Goal: Information Seeking & Learning: Check status

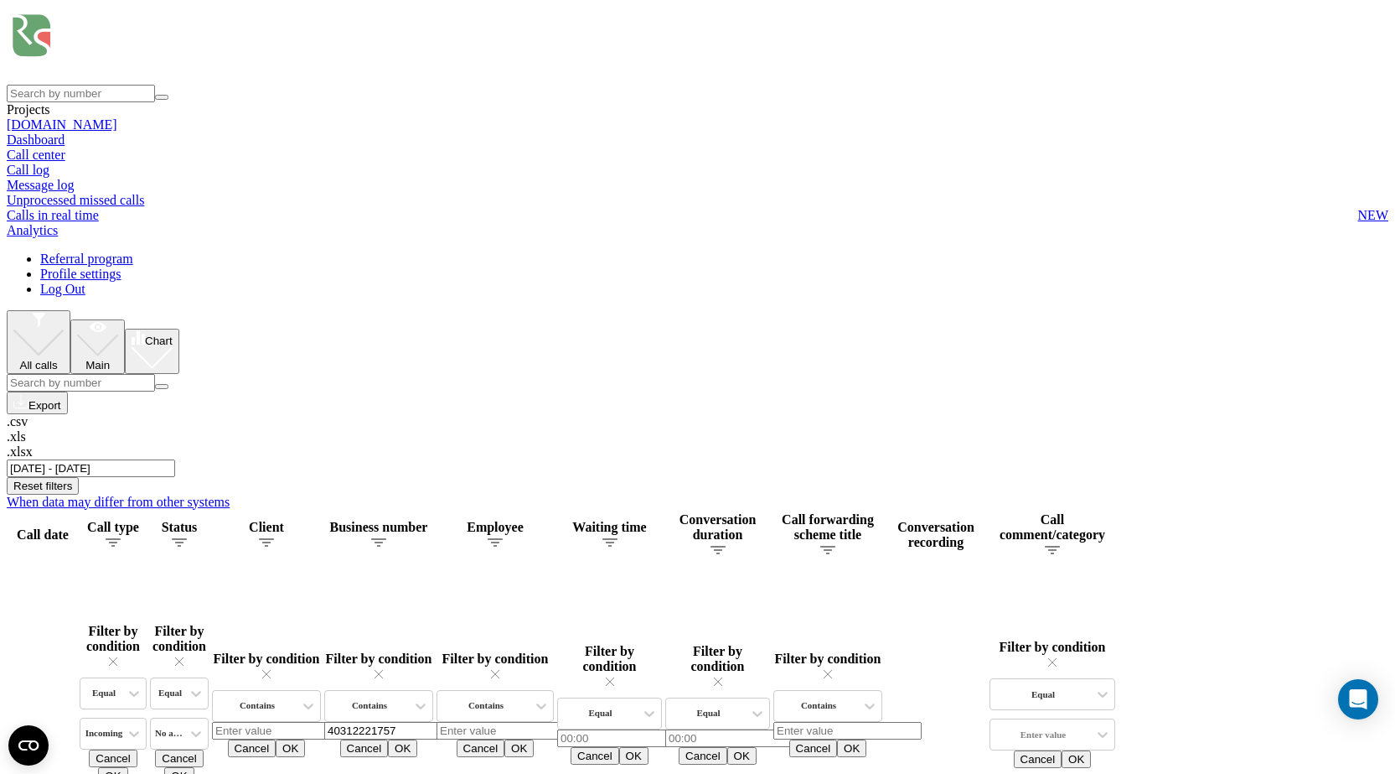
click at [175, 459] on input "01.06.2025 - 31.08.2025" at bounding box center [91, 468] width 168 height 18
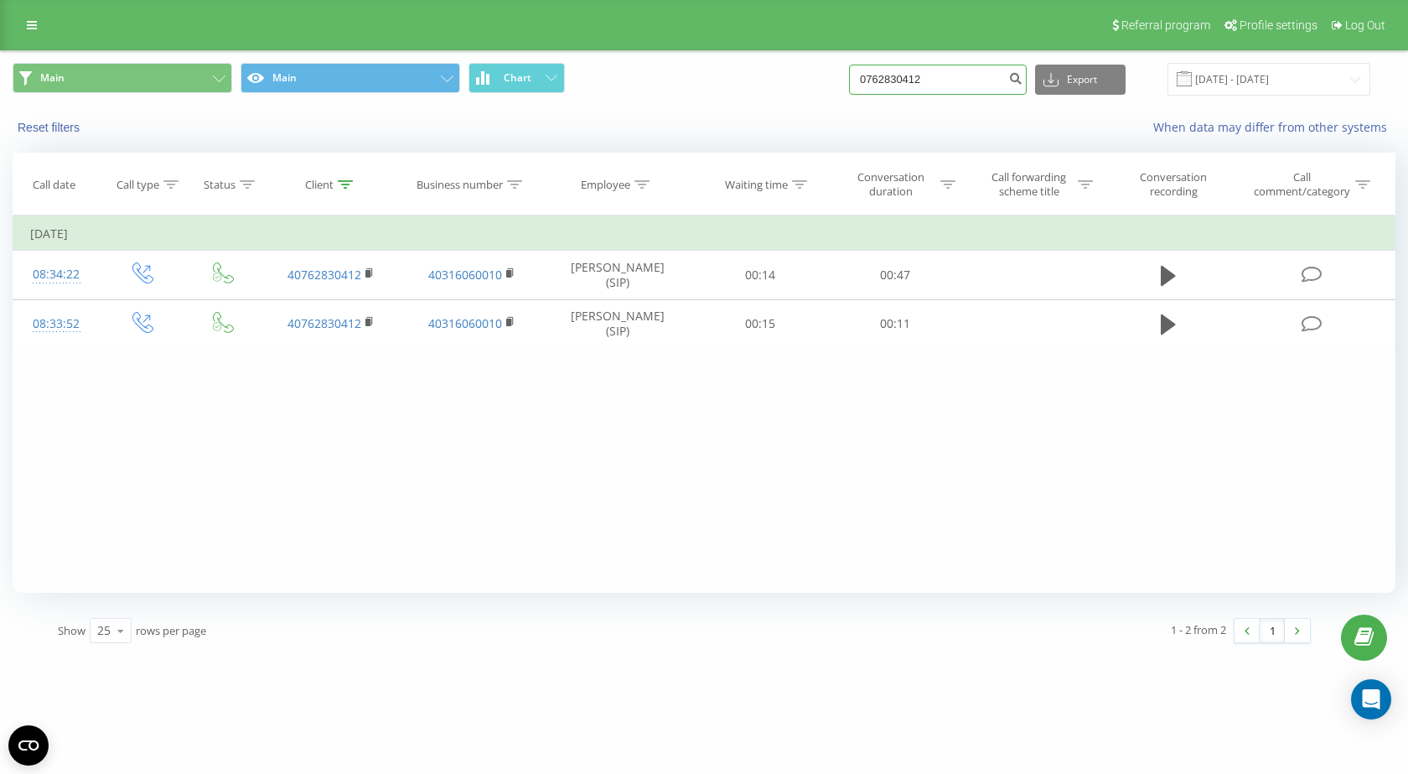
click at [925, 82] on input "0762830412" at bounding box center [938, 80] width 178 height 30
paste input "40772280477"
type input "40772280477"
